Goal: Answer question/provide support: Share knowledge or assist other users

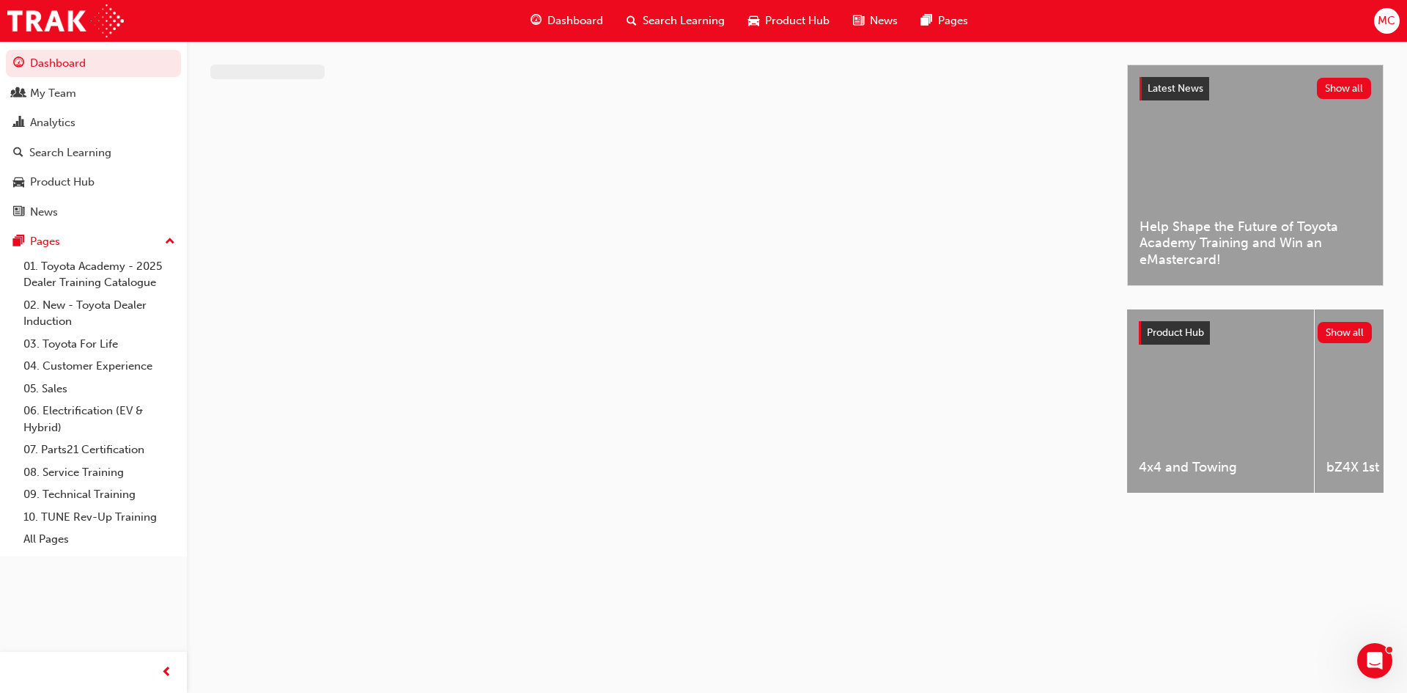
click at [675, 23] on span "Search Learning" at bounding box center [684, 20] width 82 height 17
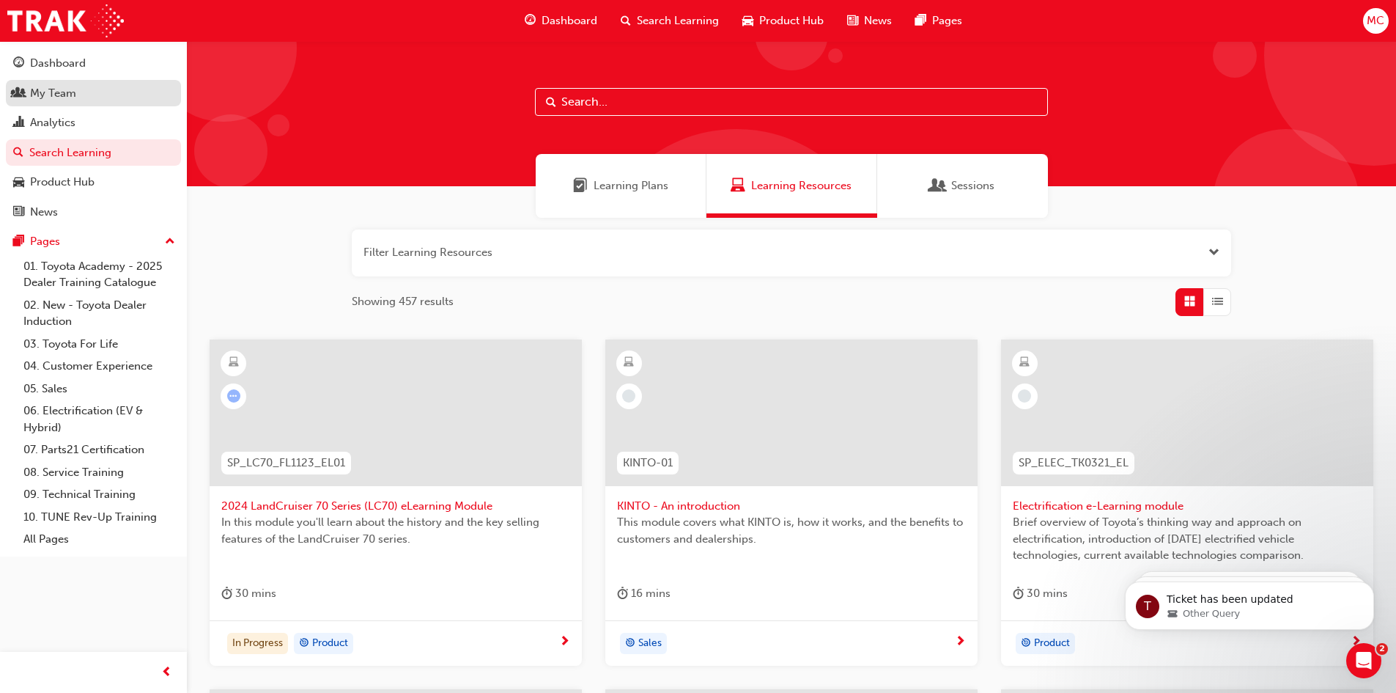
click at [78, 89] on div "My Team" at bounding box center [93, 93] width 161 height 18
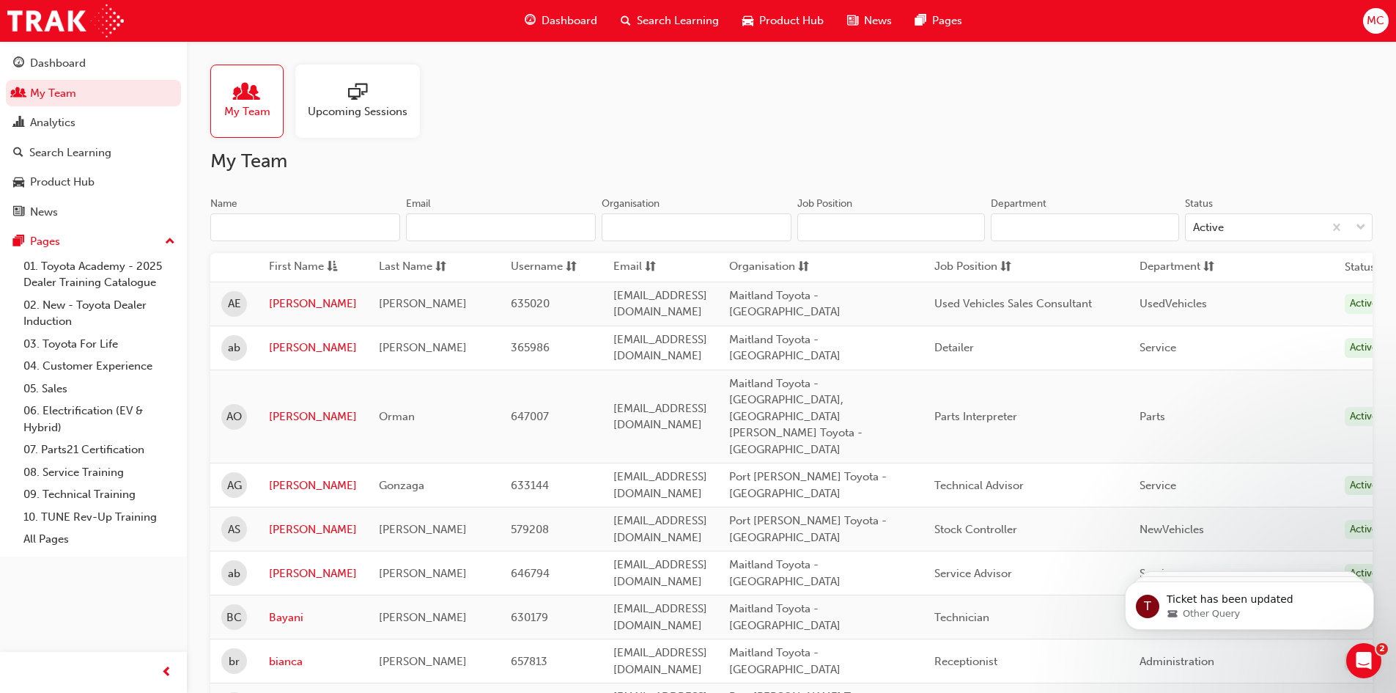
click at [277, 234] on input "Name" at bounding box center [305, 227] width 190 height 28
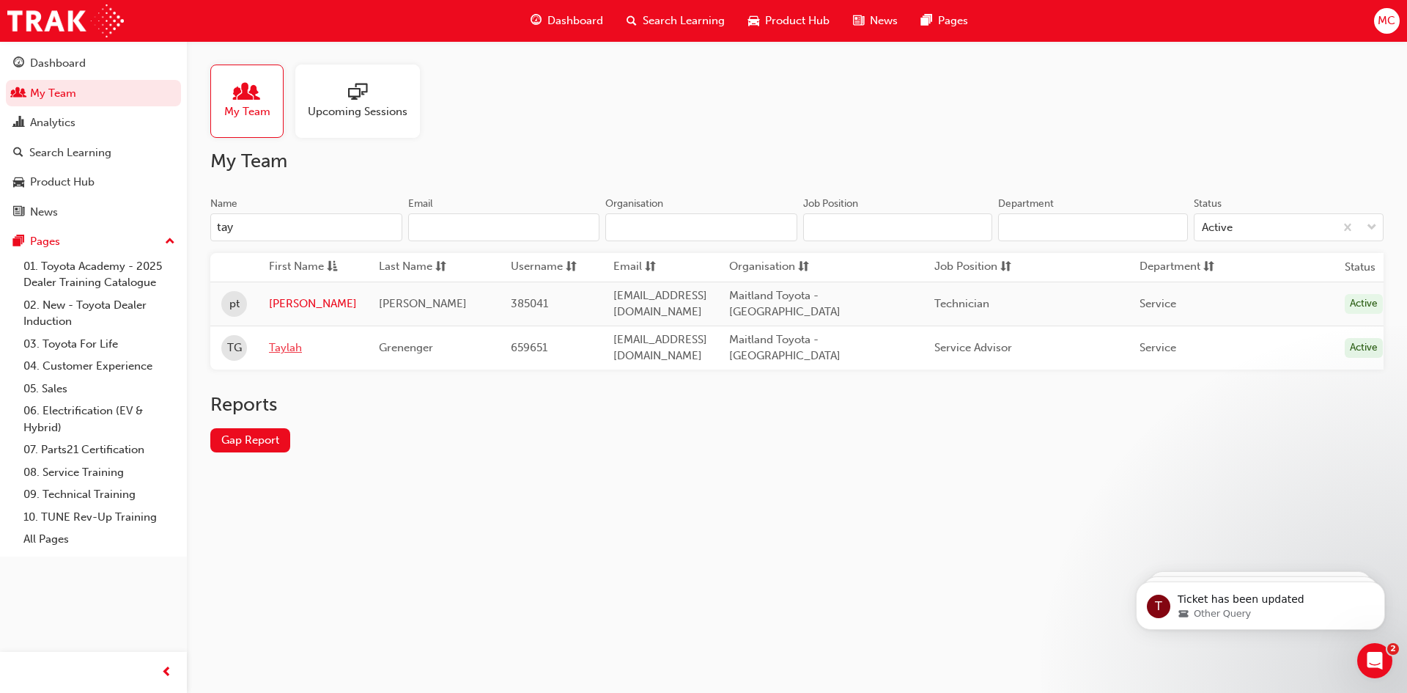
type input "tay"
click at [281, 339] on link "Taylah" at bounding box center [313, 347] width 88 height 17
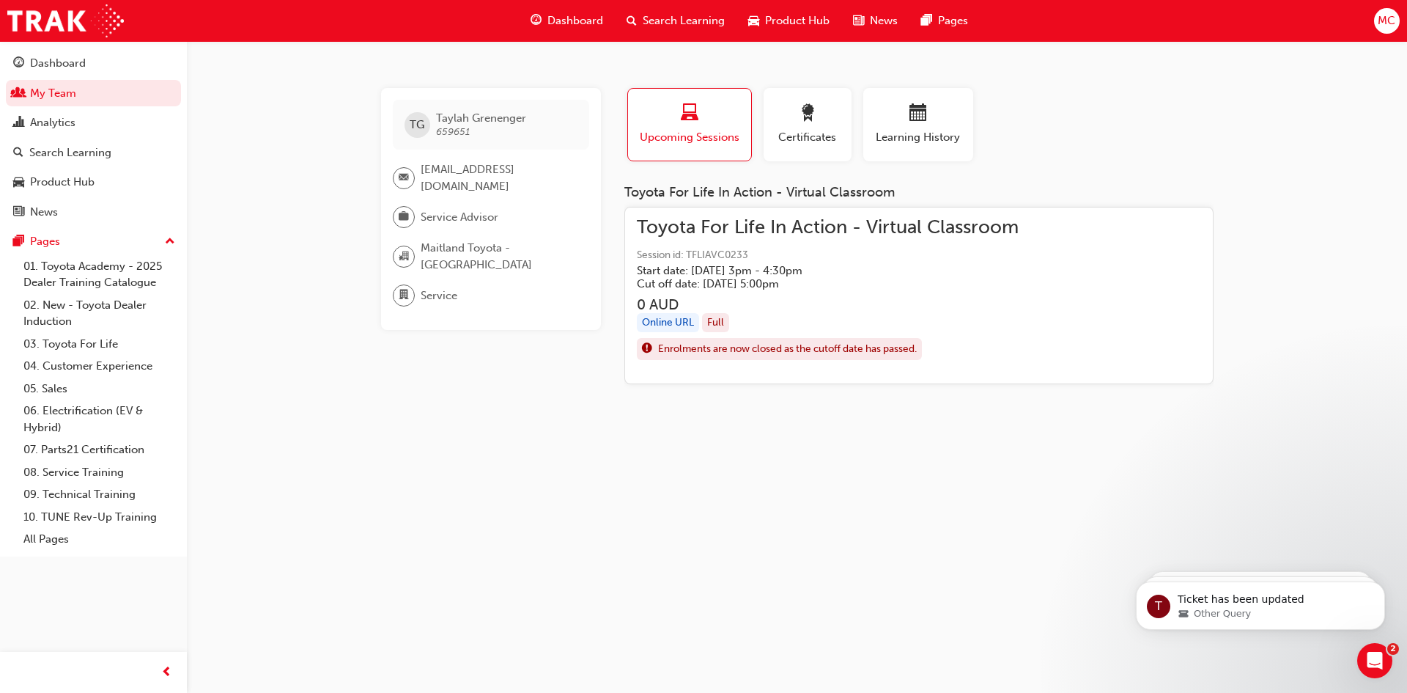
click at [671, 318] on div "Online URL" at bounding box center [668, 323] width 62 height 20
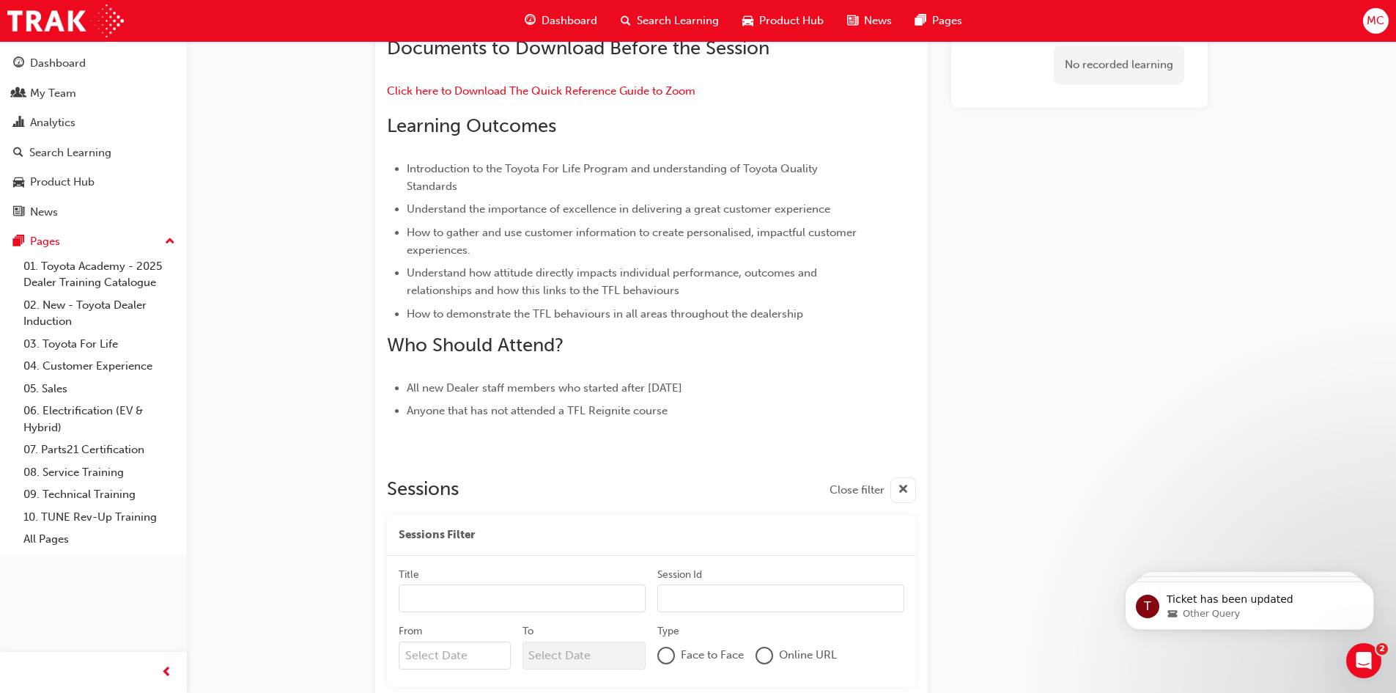
scroll to position [1653, 0]
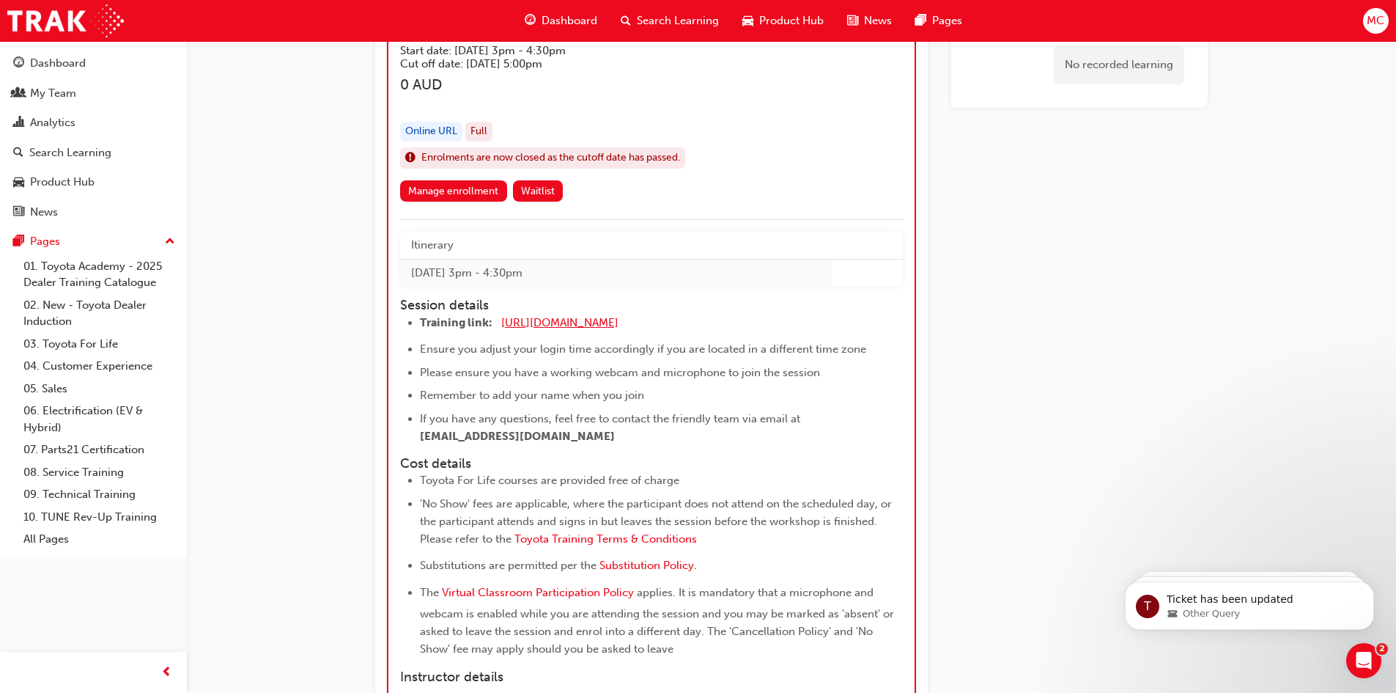
click at [619, 328] on span "[URL][DOMAIN_NAME]" at bounding box center [559, 322] width 117 height 13
